Goal: Task Accomplishment & Management: Manage account settings

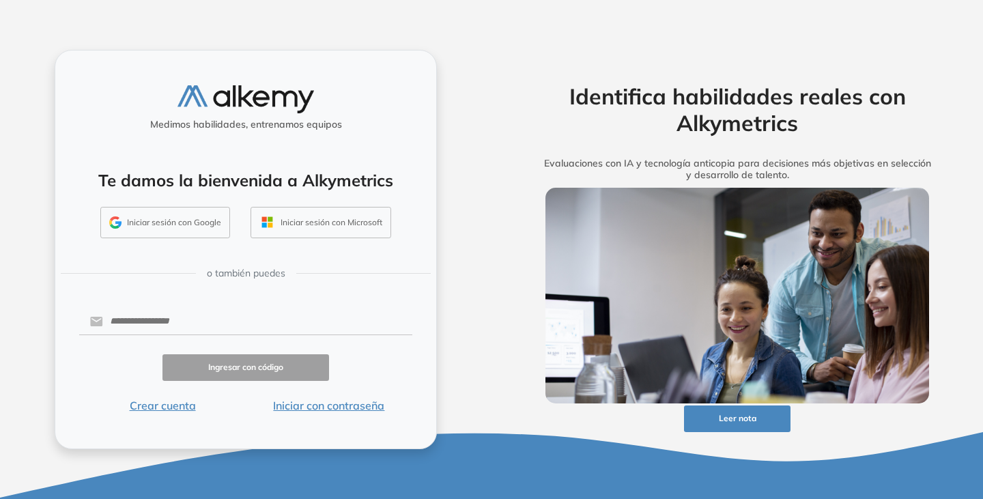
click at [305, 405] on button "Iniciar con contraseña" at bounding box center [329, 405] width 167 height 16
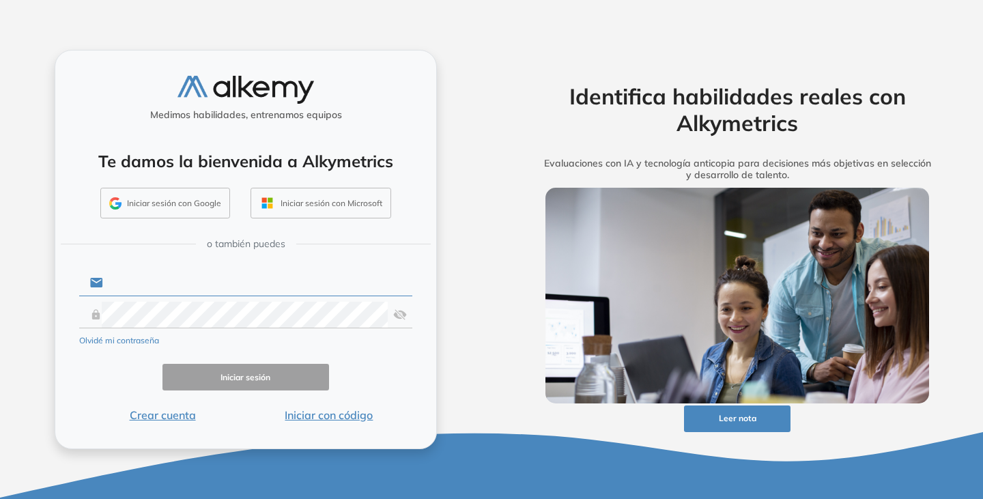
click at [204, 278] on input "text" at bounding box center [257, 283] width 309 height 26
type input "**********"
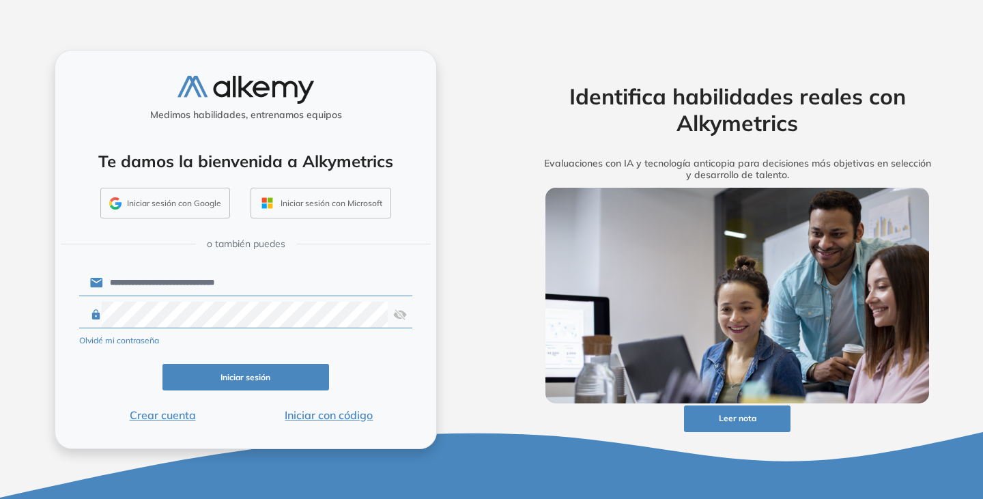
click at [401, 313] on img at bounding box center [400, 315] width 14 height 26
click at [255, 380] on button "Iniciar sesión" at bounding box center [245, 377] width 167 height 27
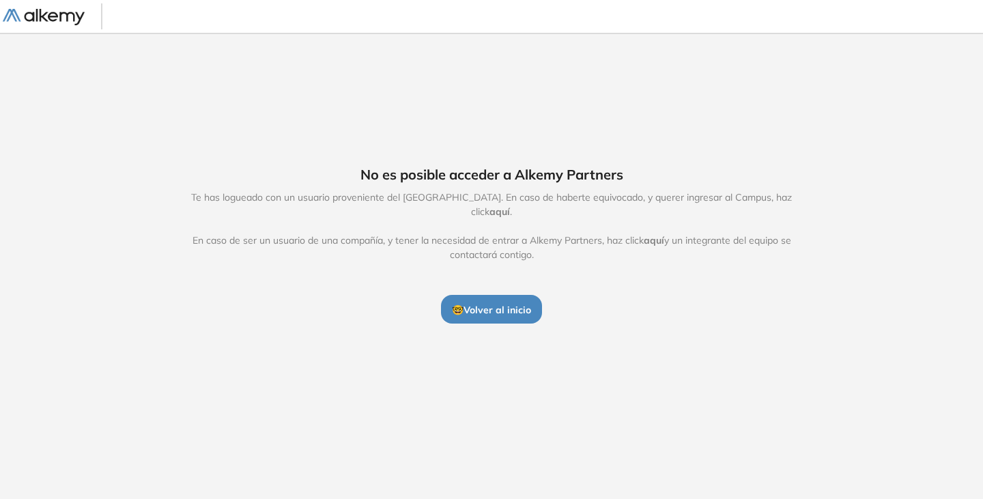
click at [510, 205] on span "aquí" at bounding box center [499, 211] width 20 height 12
